Goal: Entertainment & Leisure: Browse casually

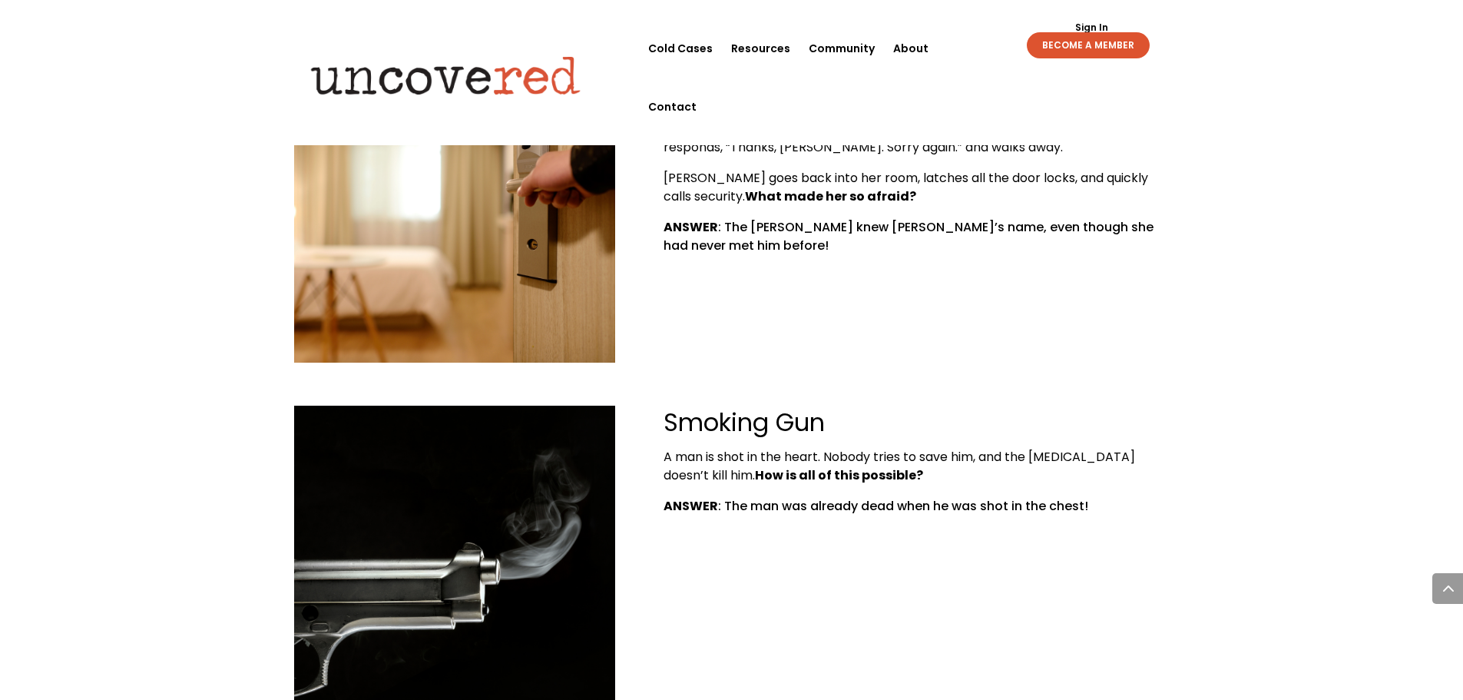
scroll to position [1843, 0]
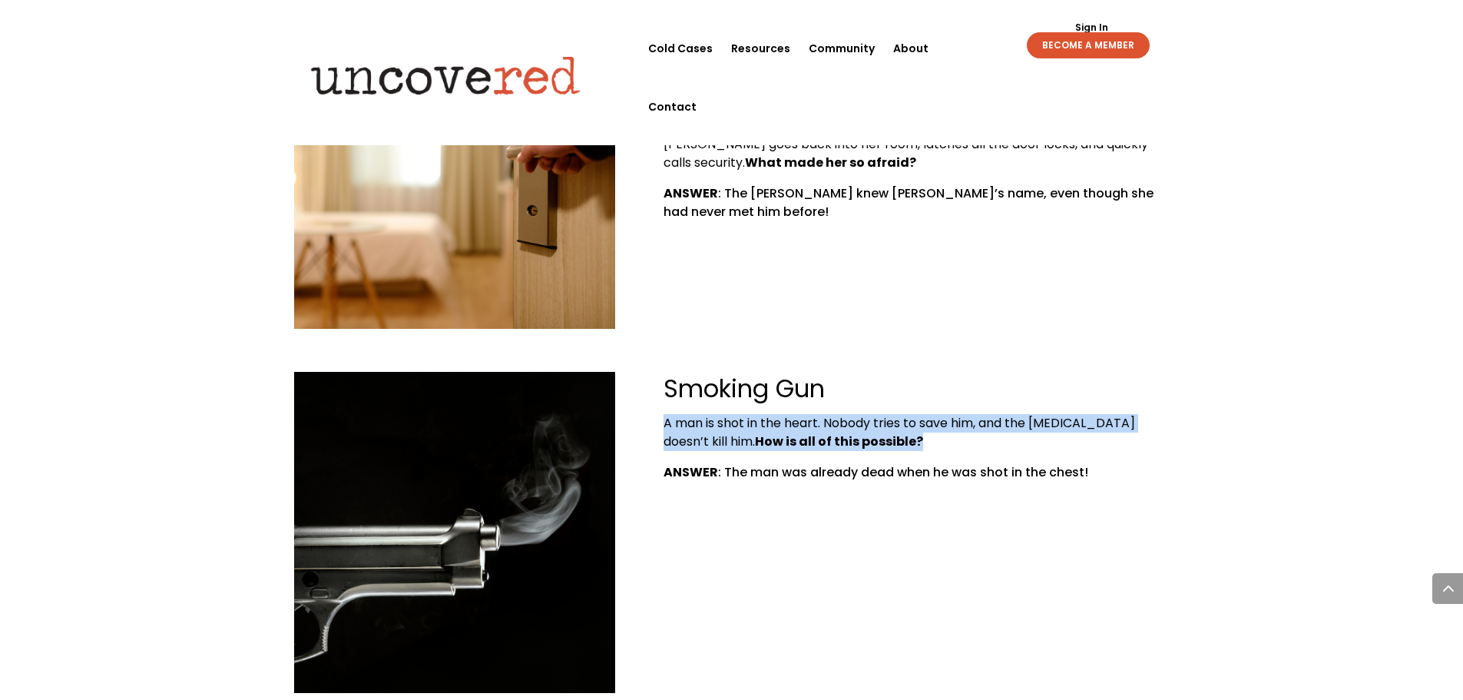
drag, startPoint x: 863, startPoint y: 403, endPoint x: 654, endPoint y: 382, distance: 210.8
click at [654, 382] on div "Smoking Gun A man is shot in the heart. Nobody tries to save him, and the [MEDI…" at bounding box center [732, 532] width 876 height 364
copy p "A man is shot in the heart. Nobody tries to save him, and the [MEDICAL_DATA] do…"
drag, startPoint x: 998, startPoint y: 516, endPoint x: 967, endPoint y: 521, distance: 31.8
click at [999, 515] on div "Smoking Gun A man is shot in the heart. Nobody tries to save him, and the [MEDI…" at bounding box center [732, 532] width 876 height 364
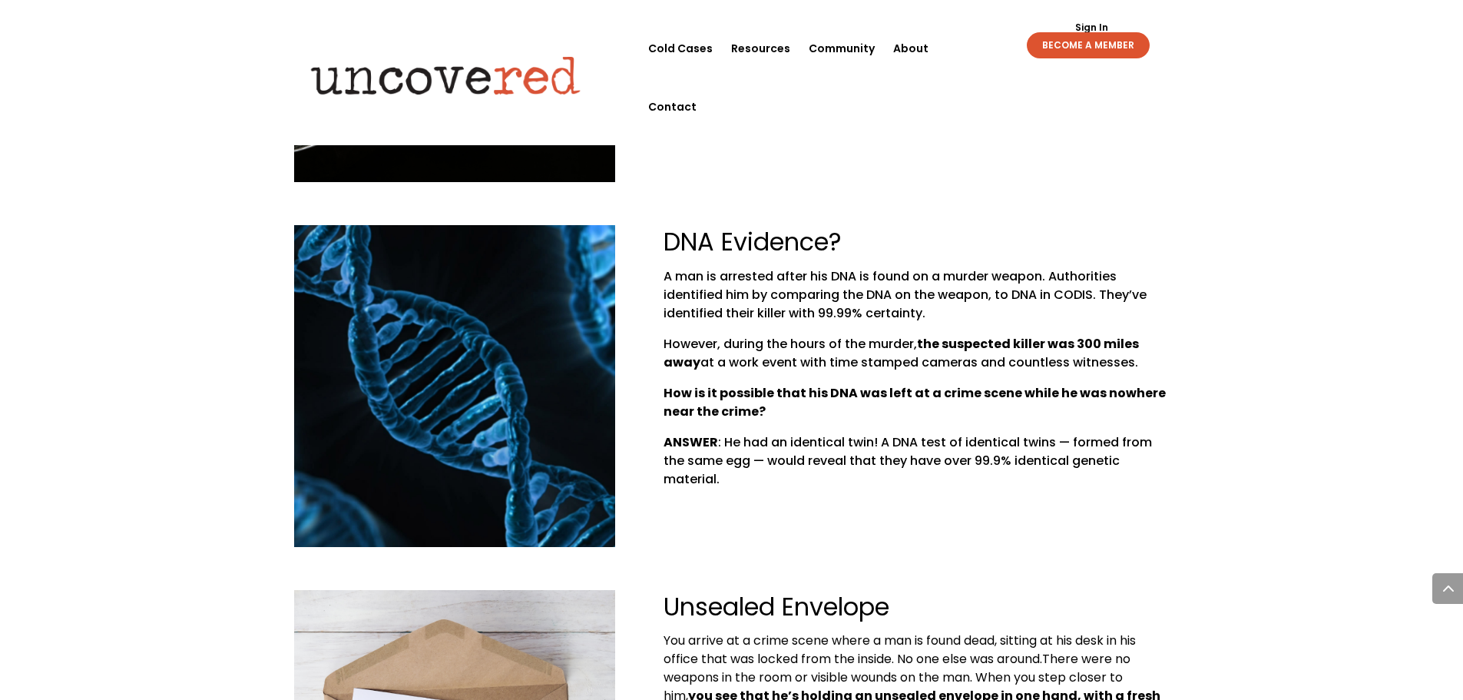
scroll to position [2381, 0]
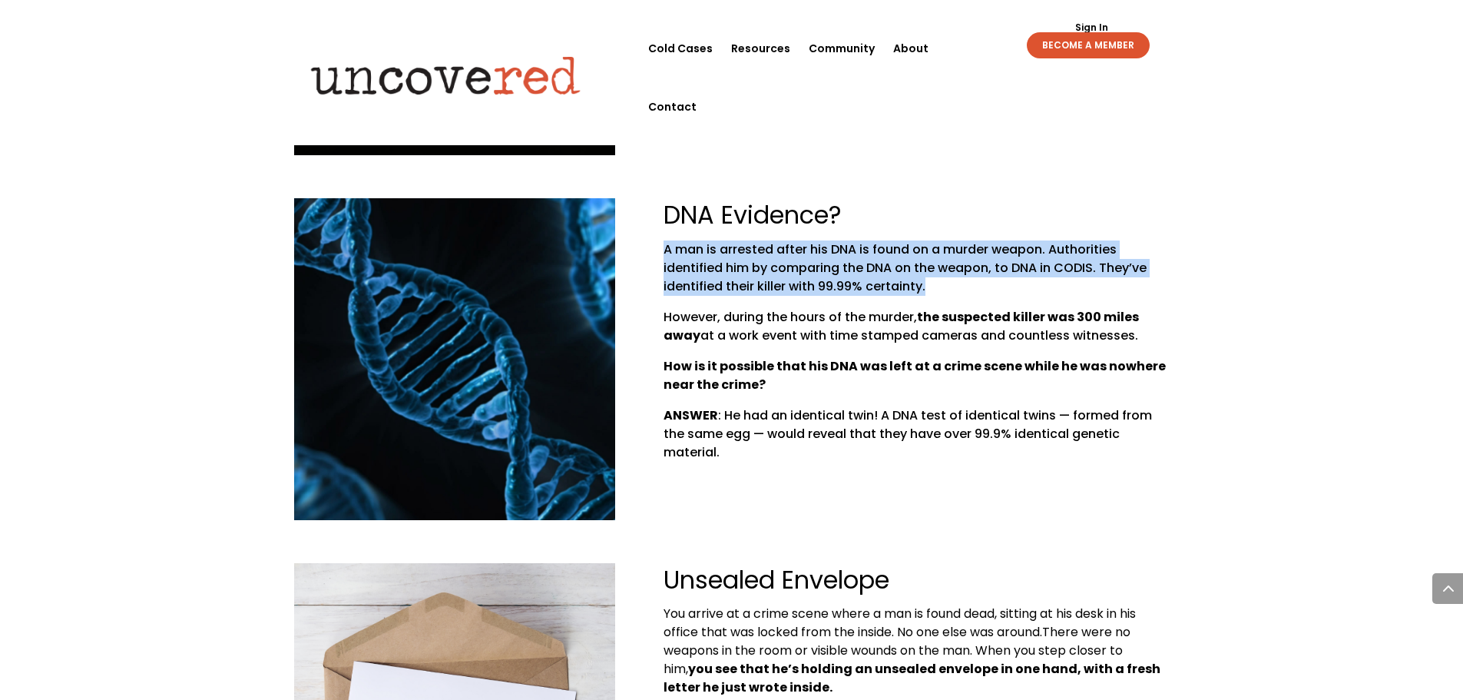
drag, startPoint x: 658, startPoint y: 213, endPoint x: 995, endPoint y: 250, distance: 339.3
click at [995, 250] on div "DNA Evidence? A man is arrested after his DNA is found on a murder weapon. Auth…" at bounding box center [732, 359] width 876 height 364
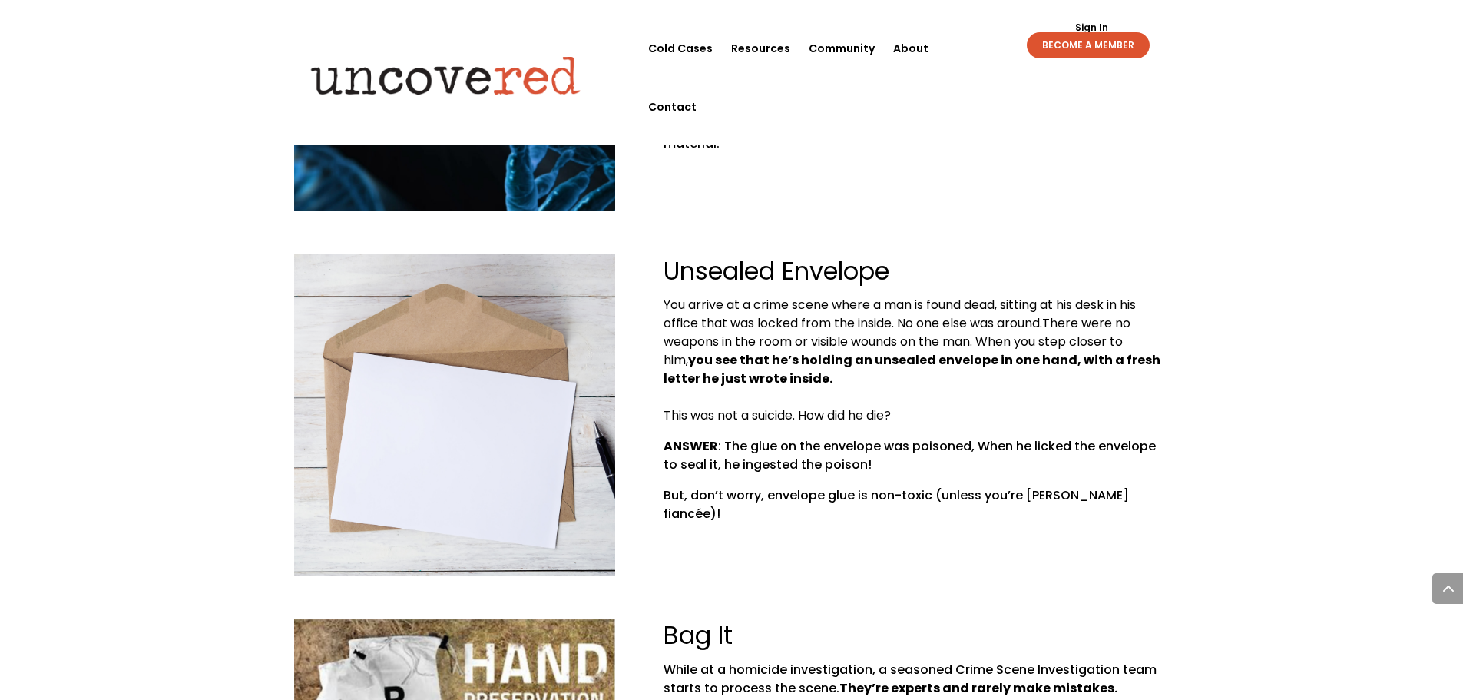
scroll to position [2688, 0]
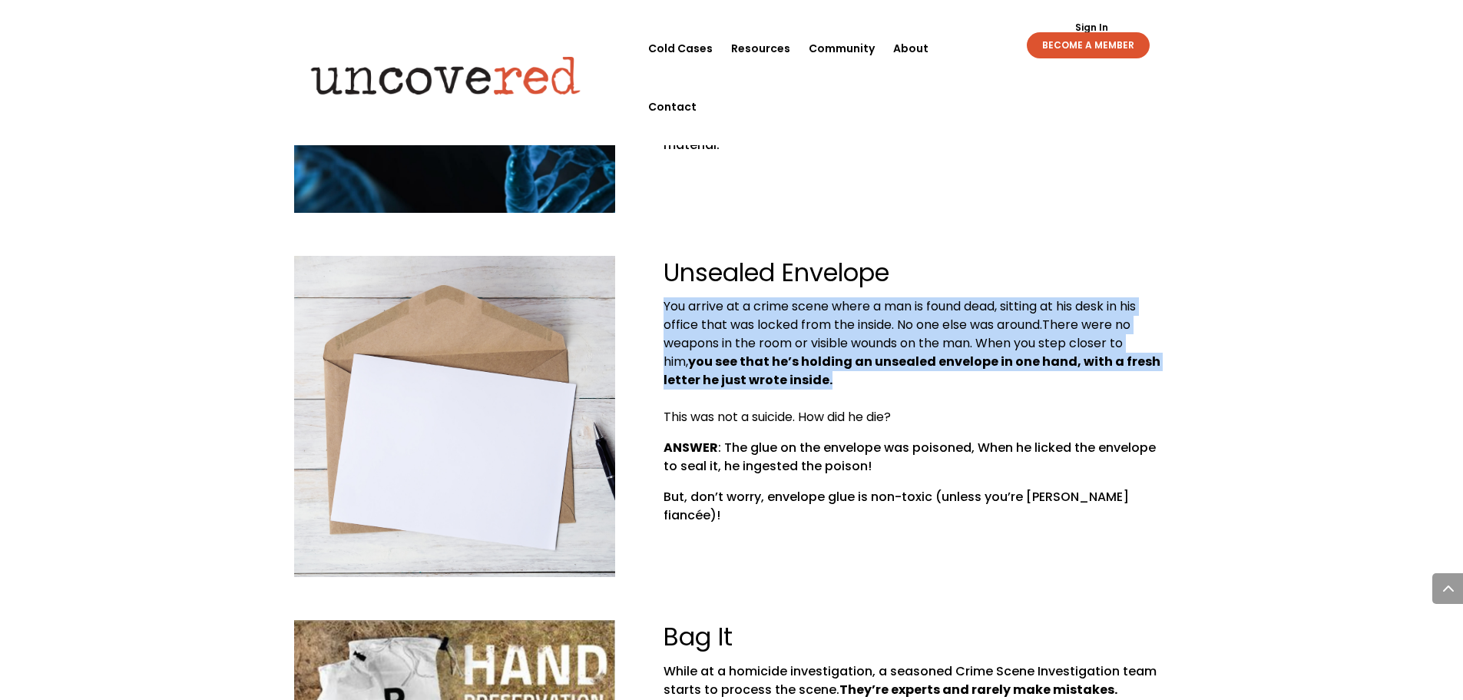
drag, startPoint x: 662, startPoint y: 268, endPoint x: 832, endPoint y: 342, distance: 185.1
click at [832, 342] on div "Unsealed Envelope You arrive at a crime scene where a man is found dead, sittin…" at bounding box center [732, 416] width 876 height 364
copy p "You arrive at a crime scene where a man is found dead, sitting at his desk in h…"
